Goal: Task Accomplishment & Management: Use online tool/utility

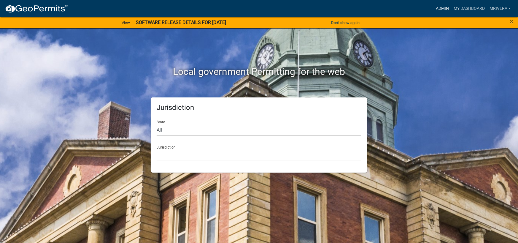
click at [443, 8] on link "Admin" at bounding box center [442, 8] width 18 height 11
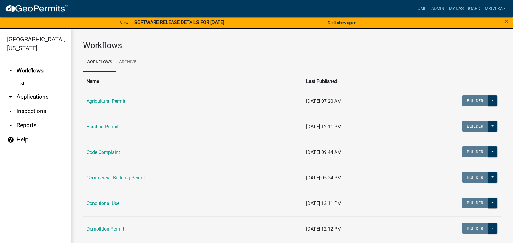
click at [27, 111] on link "arrow_drop_down Inspections" at bounding box center [35, 111] width 71 height 14
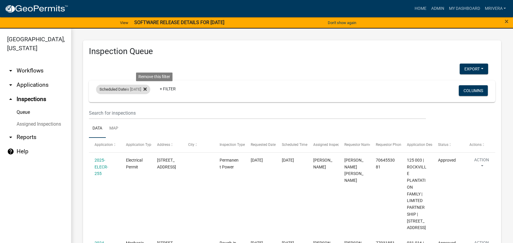
click at [147, 89] on fa-icon at bounding box center [144, 89] width 6 height 9
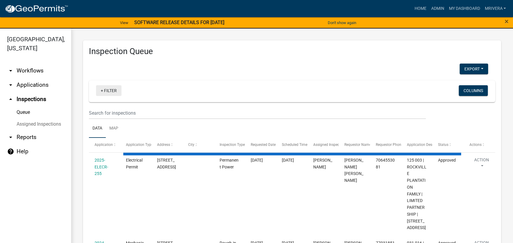
click at [116, 92] on link "+ Filter" at bounding box center [109, 90] width 26 height 11
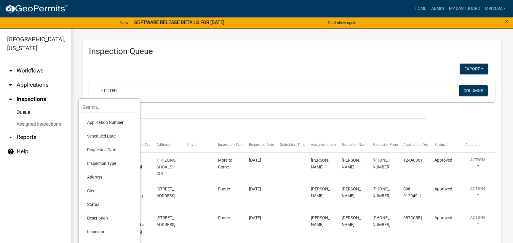
click at [95, 163] on li "Inspection Type" at bounding box center [109, 163] width 54 height 14
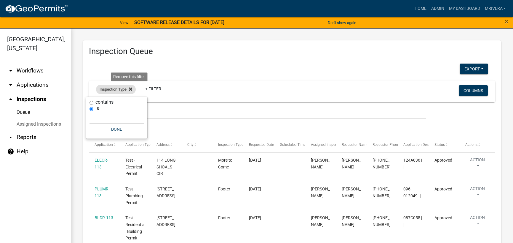
click at [128, 88] on fa-icon at bounding box center [130, 89] width 6 height 9
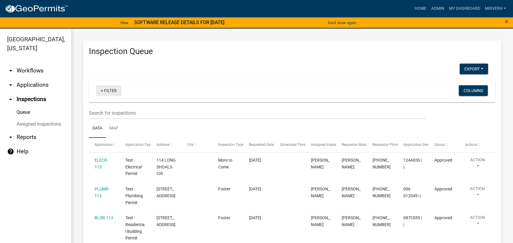
click at [120, 87] on link "+ Filter" at bounding box center [109, 90] width 26 height 11
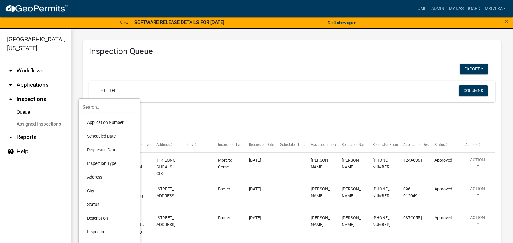
click at [108, 163] on li "Inspection Type" at bounding box center [109, 163] width 54 height 14
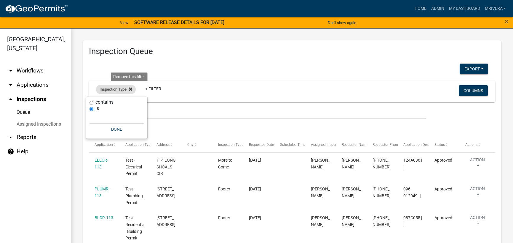
click at [129, 85] on fa-icon at bounding box center [130, 89] width 6 height 9
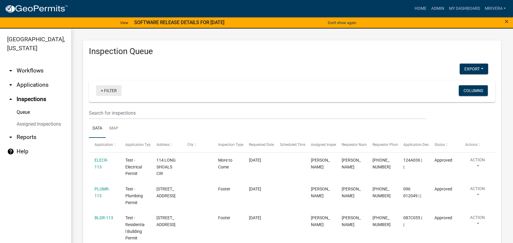
click at [116, 90] on link "+ Filter" at bounding box center [109, 90] width 26 height 11
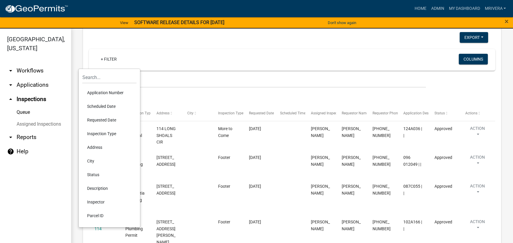
scroll to position [30, 0]
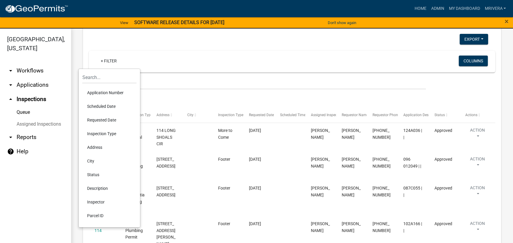
click at [96, 106] on li "Scheduled Date" at bounding box center [109, 106] width 54 height 14
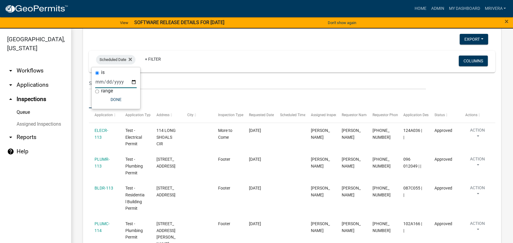
click at [133, 83] on input "date" at bounding box center [116, 82] width 42 height 12
type input "[DATE]"
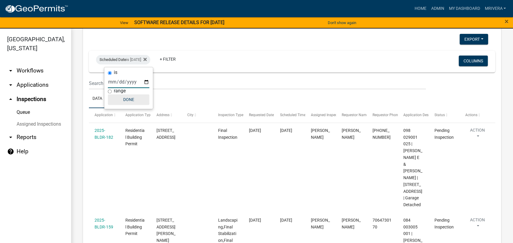
click at [133, 97] on button "Done" at bounding box center [129, 99] width 42 height 11
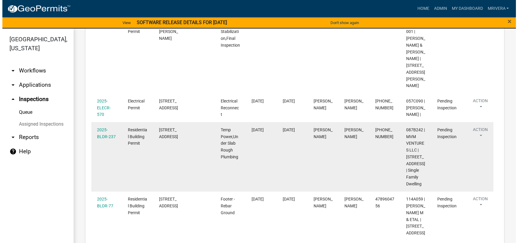
scroll to position [237, 0]
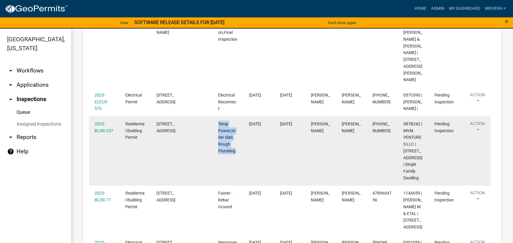
drag, startPoint x: 219, startPoint y: 124, endPoint x: 237, endPoint y: 156, distance: 36.7
click at [237, 156] on datatable-body-cell "Temp Power,Under Slab Rough Plumbing" at bounding box center [228, 150] width 31 height 69
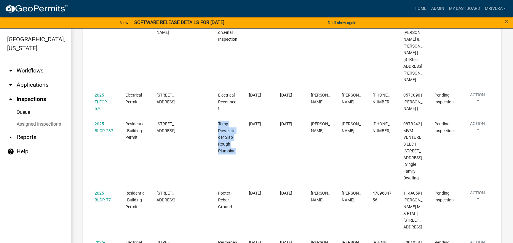
copy span "Temp Power,Under Slab Rough Plumbing"
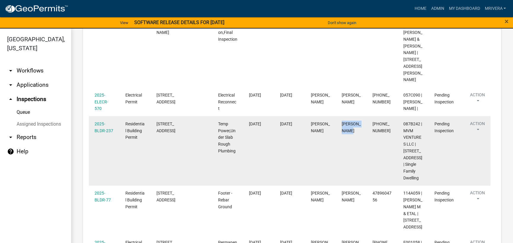
drag, startPoint x: 343, startPoint y: 123, endPoint x: 356, endPoint y: 134, distance: 17.4
click at [356, 134] on datatable-body-cell "[PERSON_NAME]" at bounding box center [351, 150] width 31 height 69
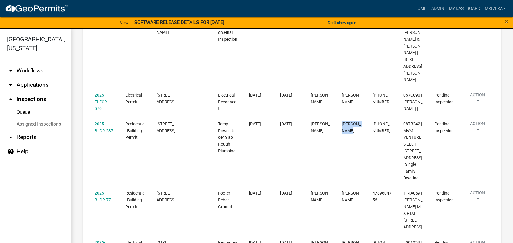
copy span "[PERSON_NAME]"
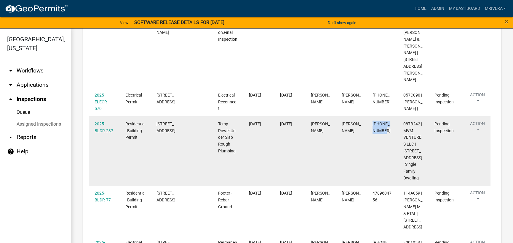
drag, startPoint x: 374, startPoint y: 122, endPoint x: 387, endPoint y: 132, distance: 16.0
click at [387, 132] on div "[PHONE_NUMBER]" at bounding box center [383, 127] width 20 height 14
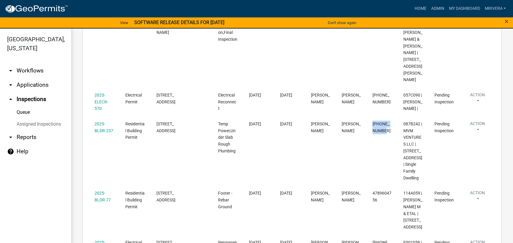
copy span "[PHONE_NUMBER]"
click at [219, 23] on strong "SOFTWARE RELEASE DETAILS FOR [DATE]" at bounding box center [179, 23] width 90 height 6
